Goal: Navigation & Orientation: Find specific page/section

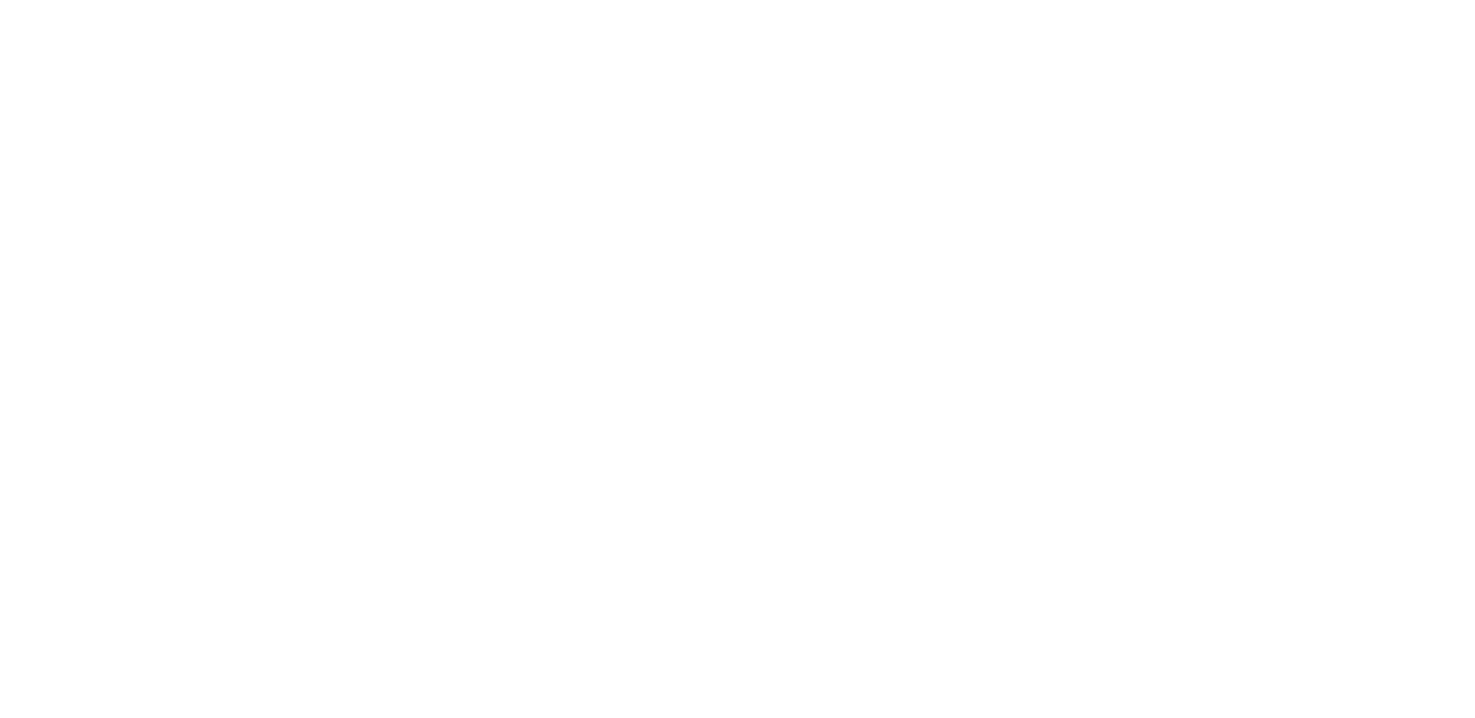
scroll to position [1360, 0]
